Goal: Navigation & Orientation: Find specific page/section

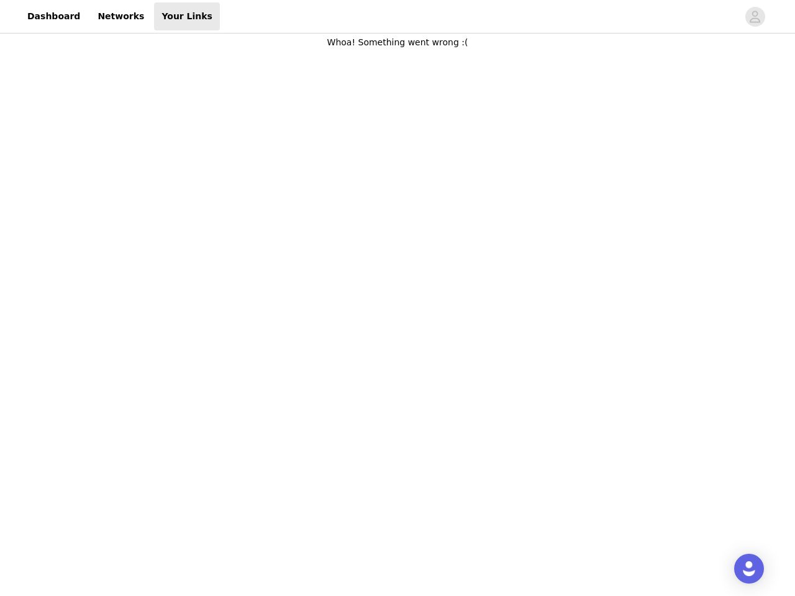
click at [397, 298] on body "Dashboard Networks Your Links Whoa! Something went wrong :(" at bounding box center [397, 298] width 795 height 596
click at [397, 17] on div at bounding box center [479, 16] width 518 height 28
click at [755, 17] on icon "avatar" at bounding box center [755, 17] width 12 height 20
click at [749, 569] on img "Open Intercom Messenger" at bounding box center [748, 568] width 15 height 15
